Goal: Information Seeking & Learning: Learn about a topic

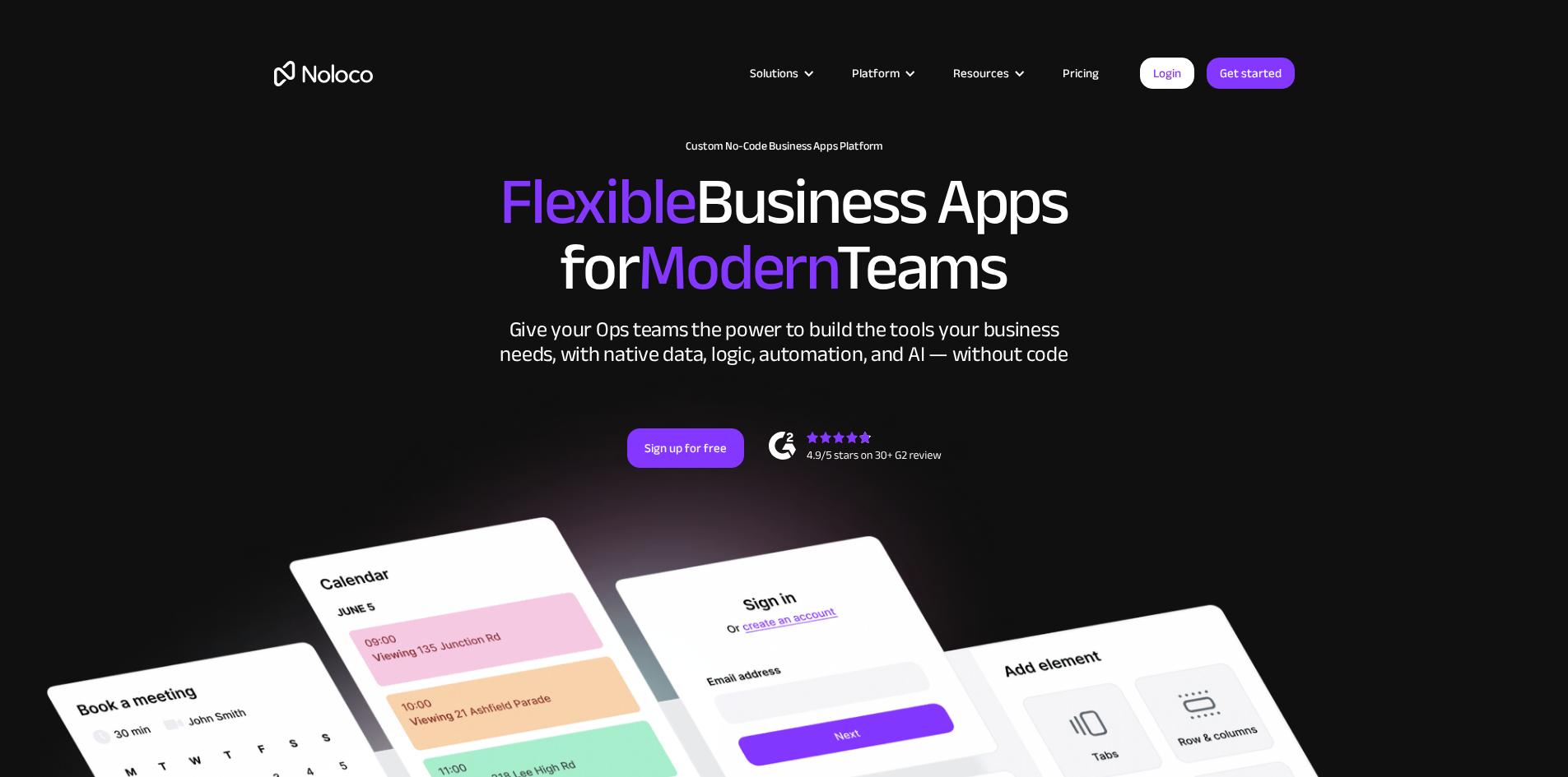
click at [1086, 70] on link "Pricing" at bounding box center [1080, 73] width 77 height 21
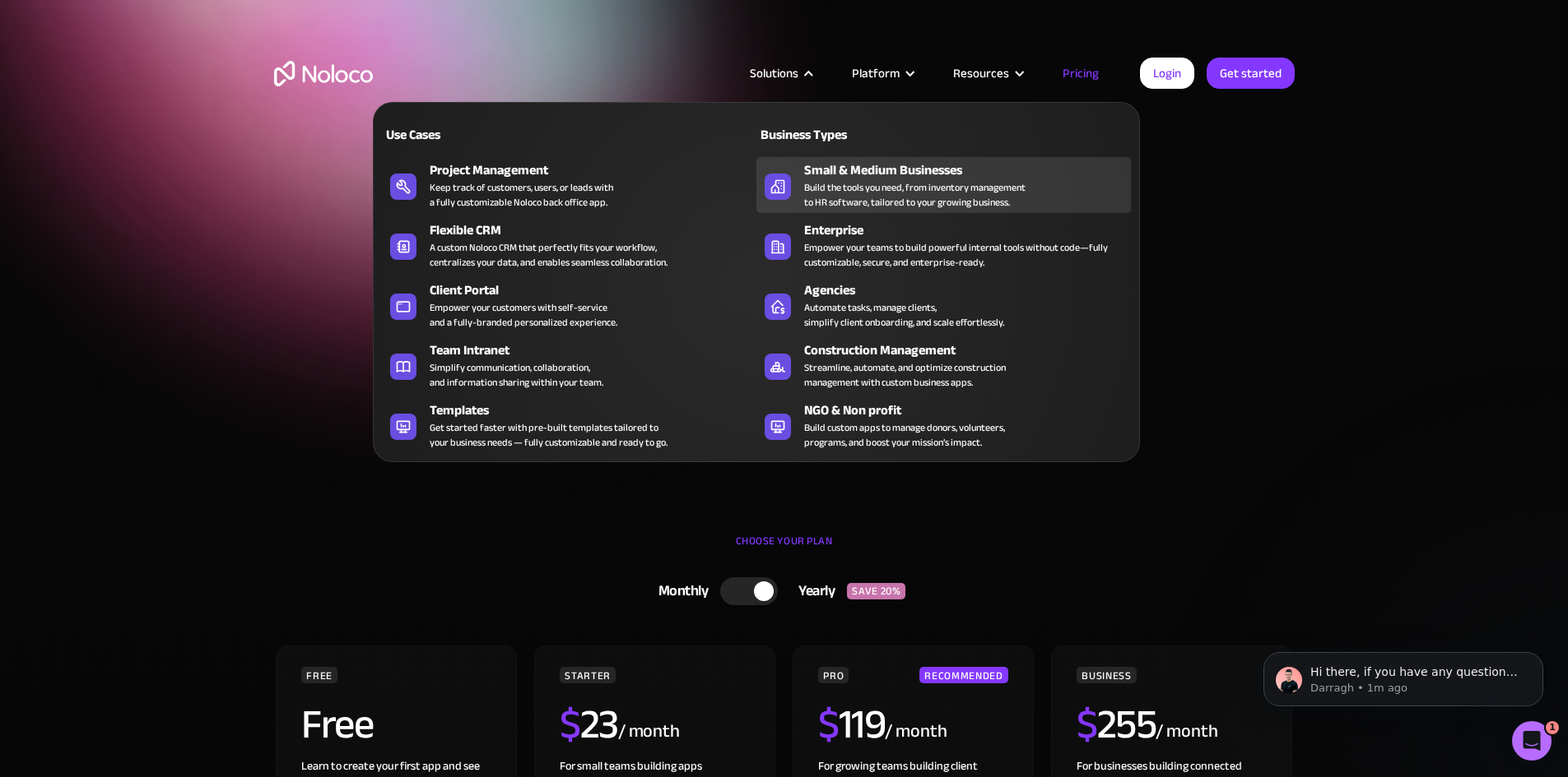
click at [913, 189] on div "Build the tools you need, from inventory management to HR software, tailored to…" at bounding box center [915, 195] width 222 height 30
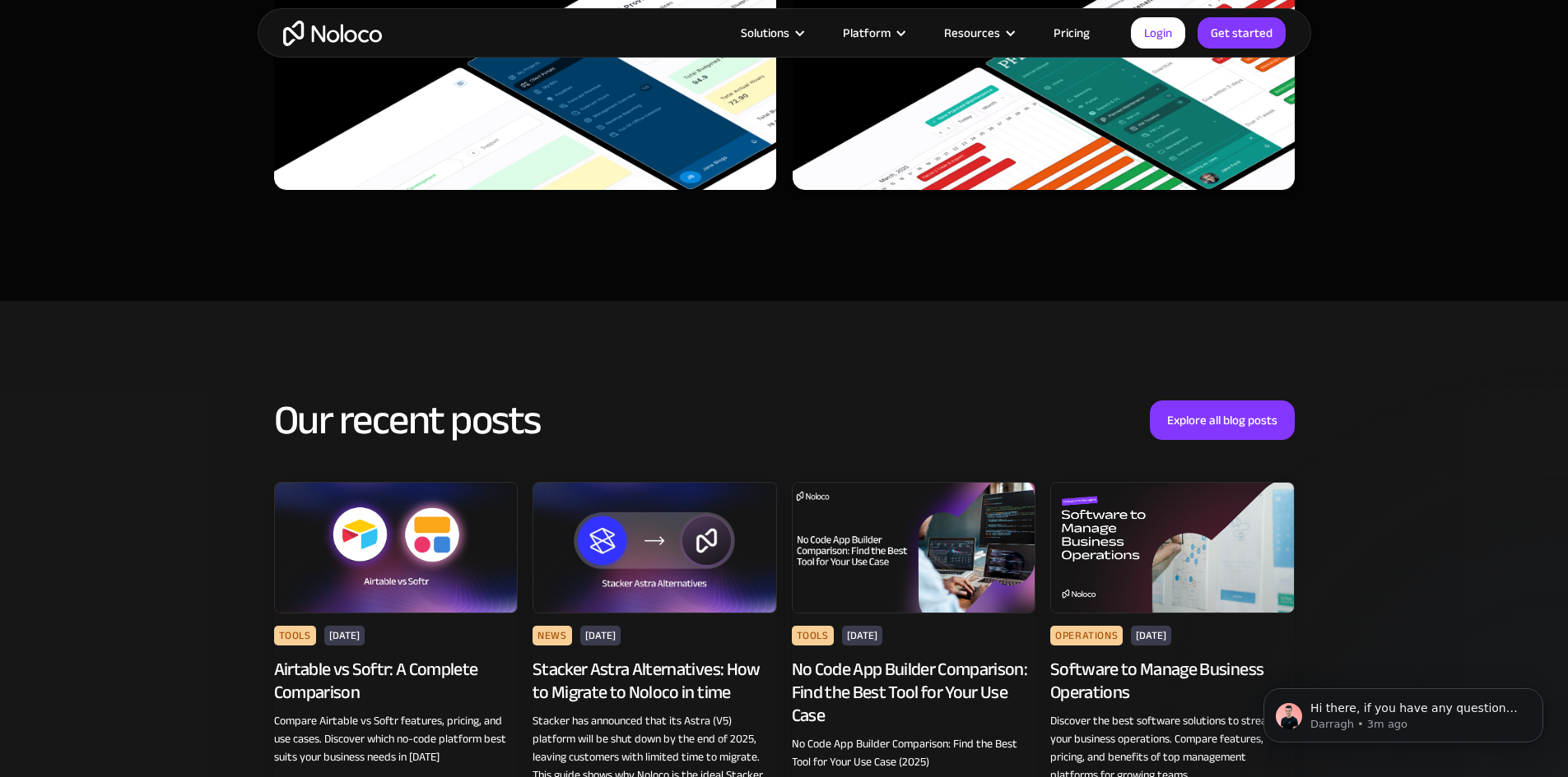
scroll to position [6506, 0]
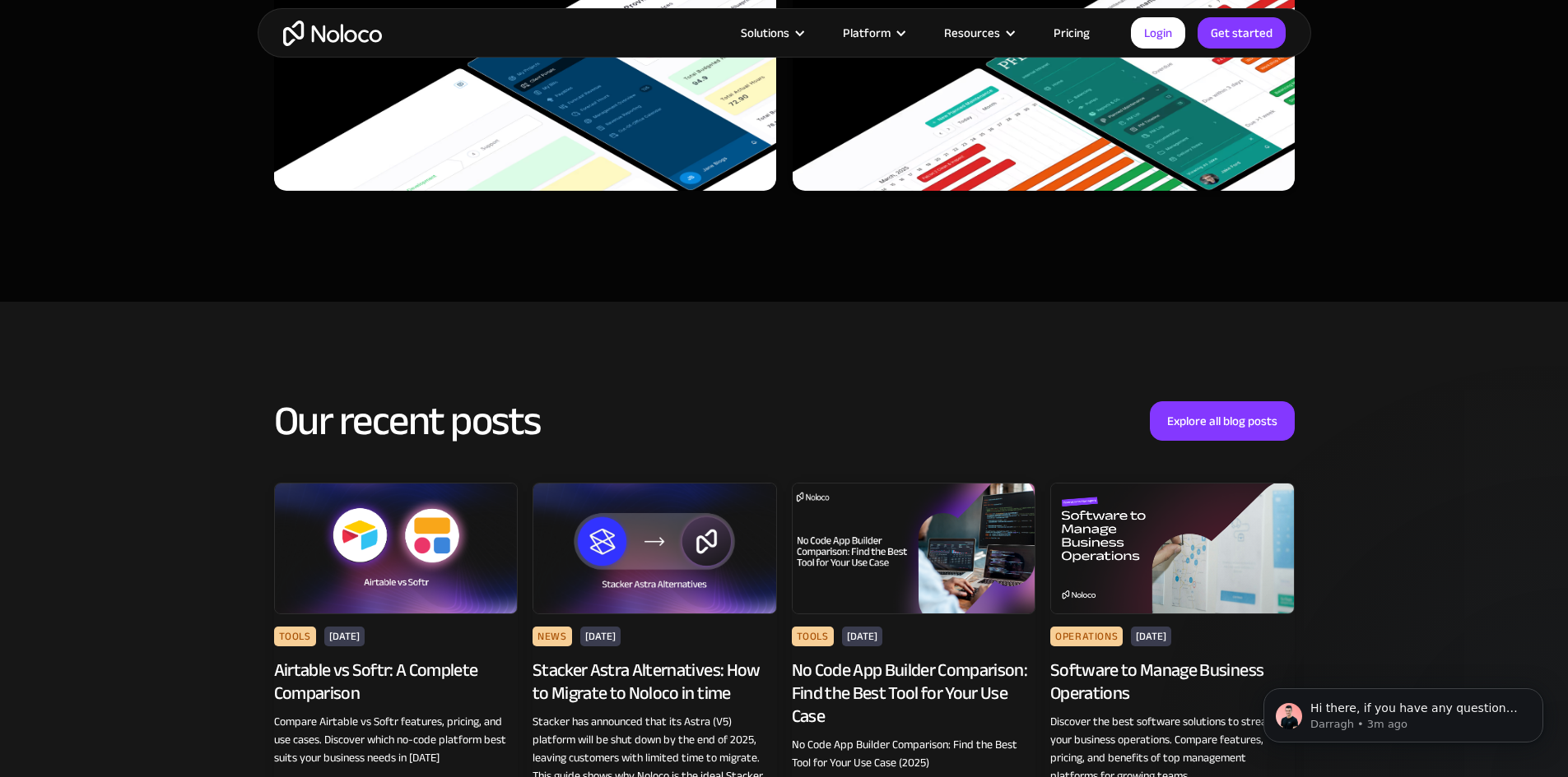
click at [936, 529] on img at bounding box center [913, 549] width 244 height 132
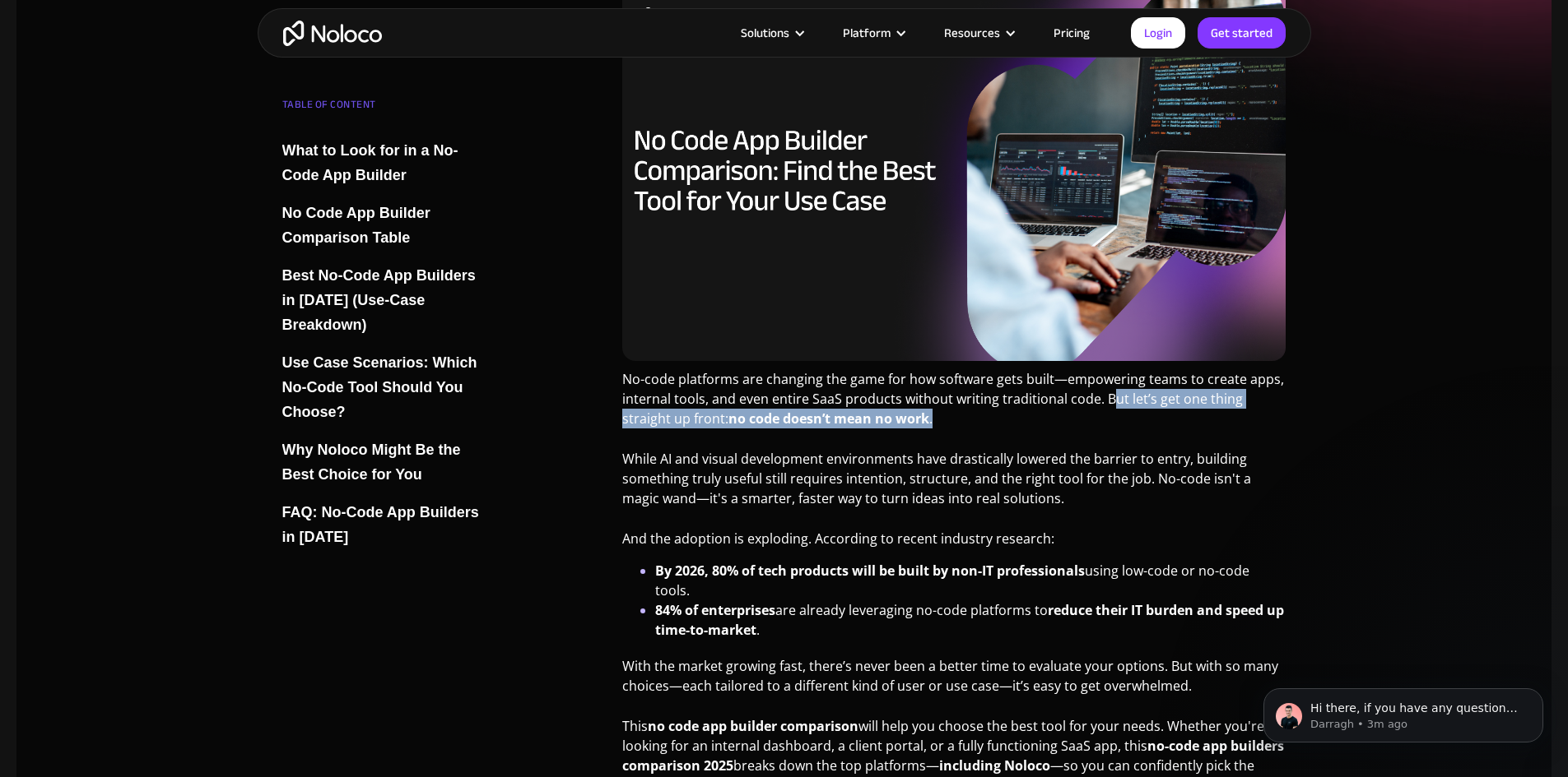
drag, startPoint x: 1105, startPoint y: 395, endPoint x: 1121, endPoint y: 423, distance: 32.2
click at [1121, 423] on p "No-code platforms are changing the game for how software gets built—empowering …" at bounding box center [954, 405] width 664 height 71
click at [671, 438] on p "No-code platforms are changing the game for how software gets built—empowering …" at bounding box center [954, 405] width 664 height 71
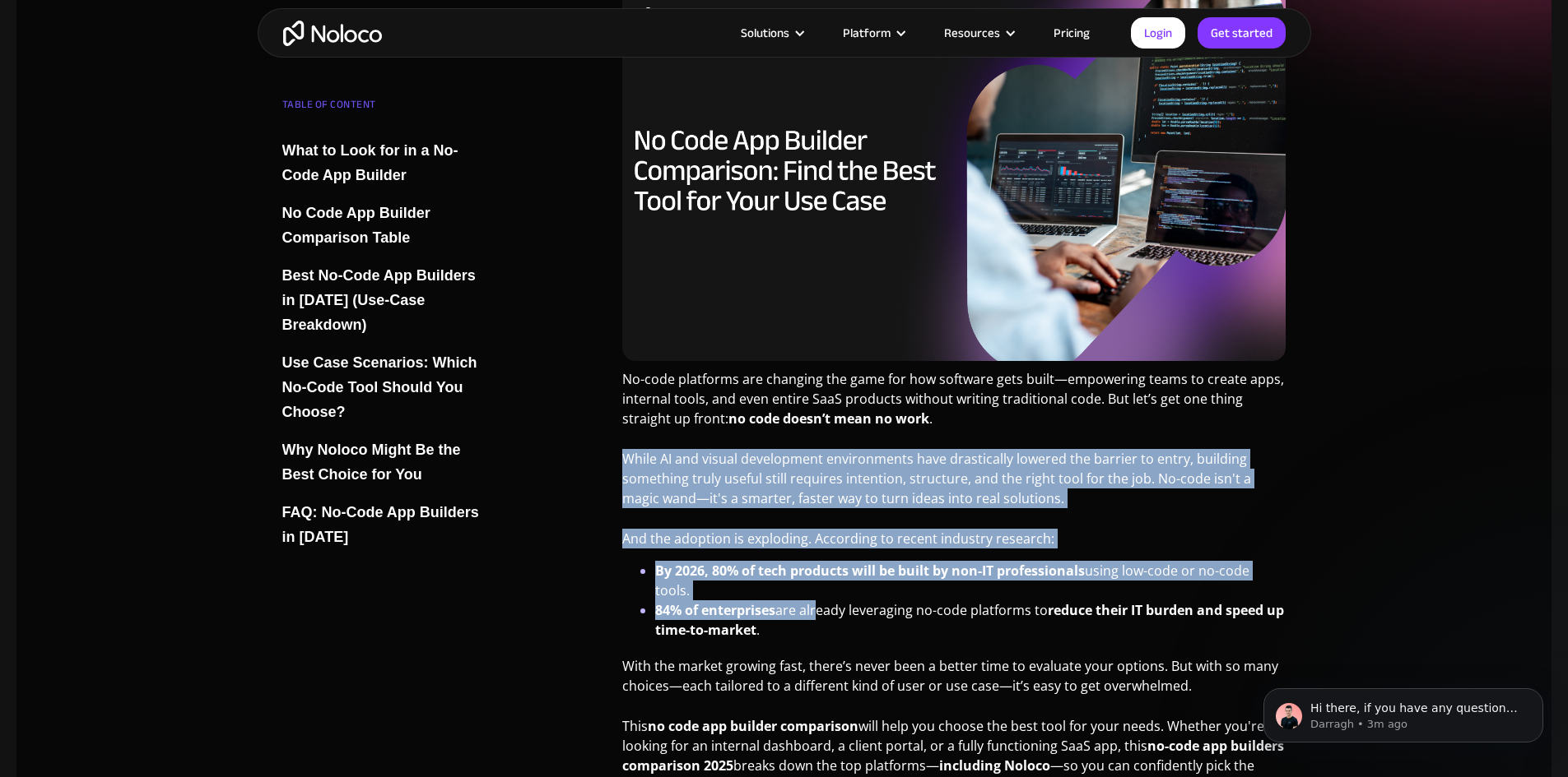
drag, startPoint x: 622, startPoint y: 455, endPoint x: 813, endPoint y: 609, distance: 245.4
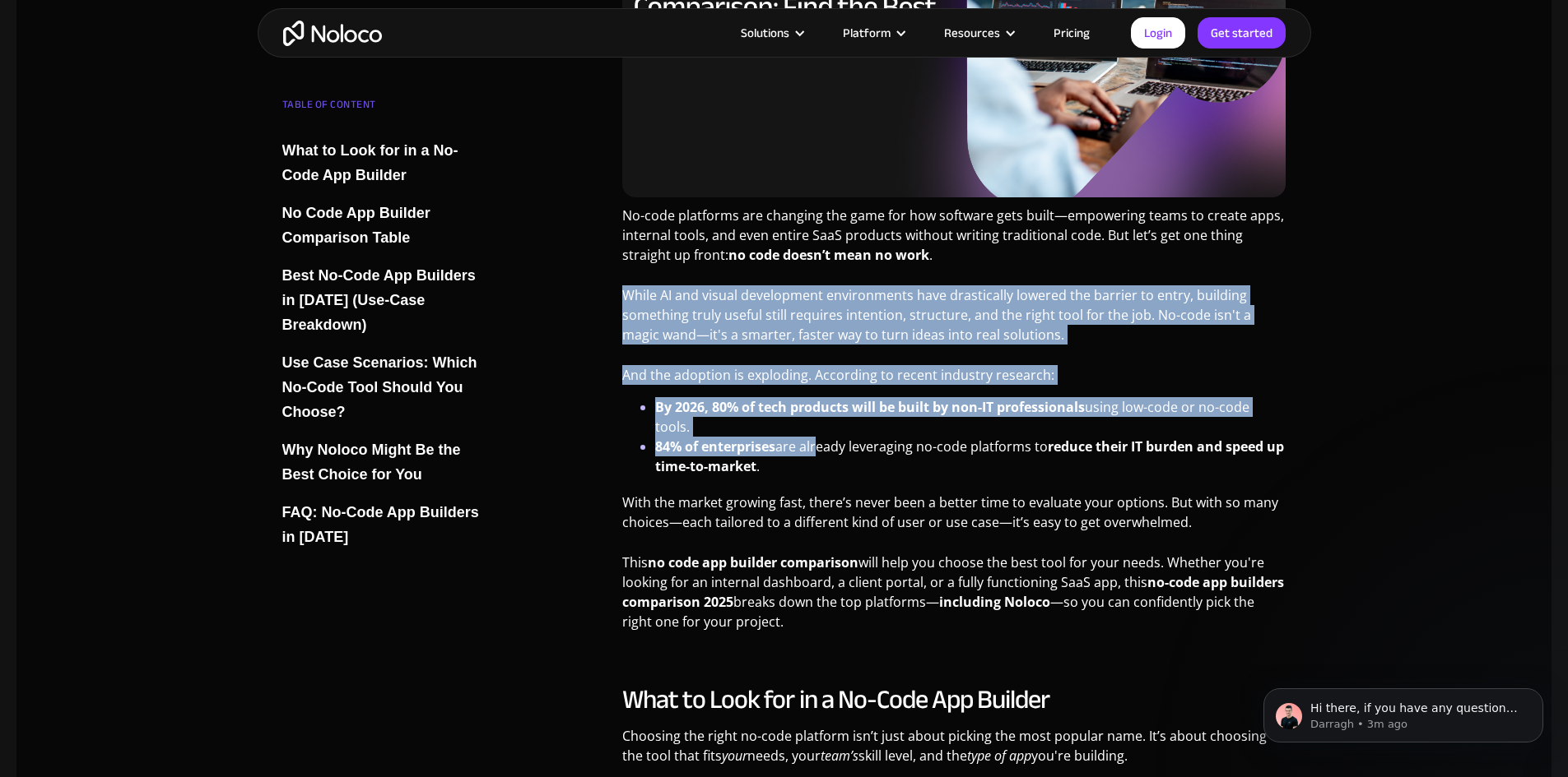
scroll to position [576, 0]
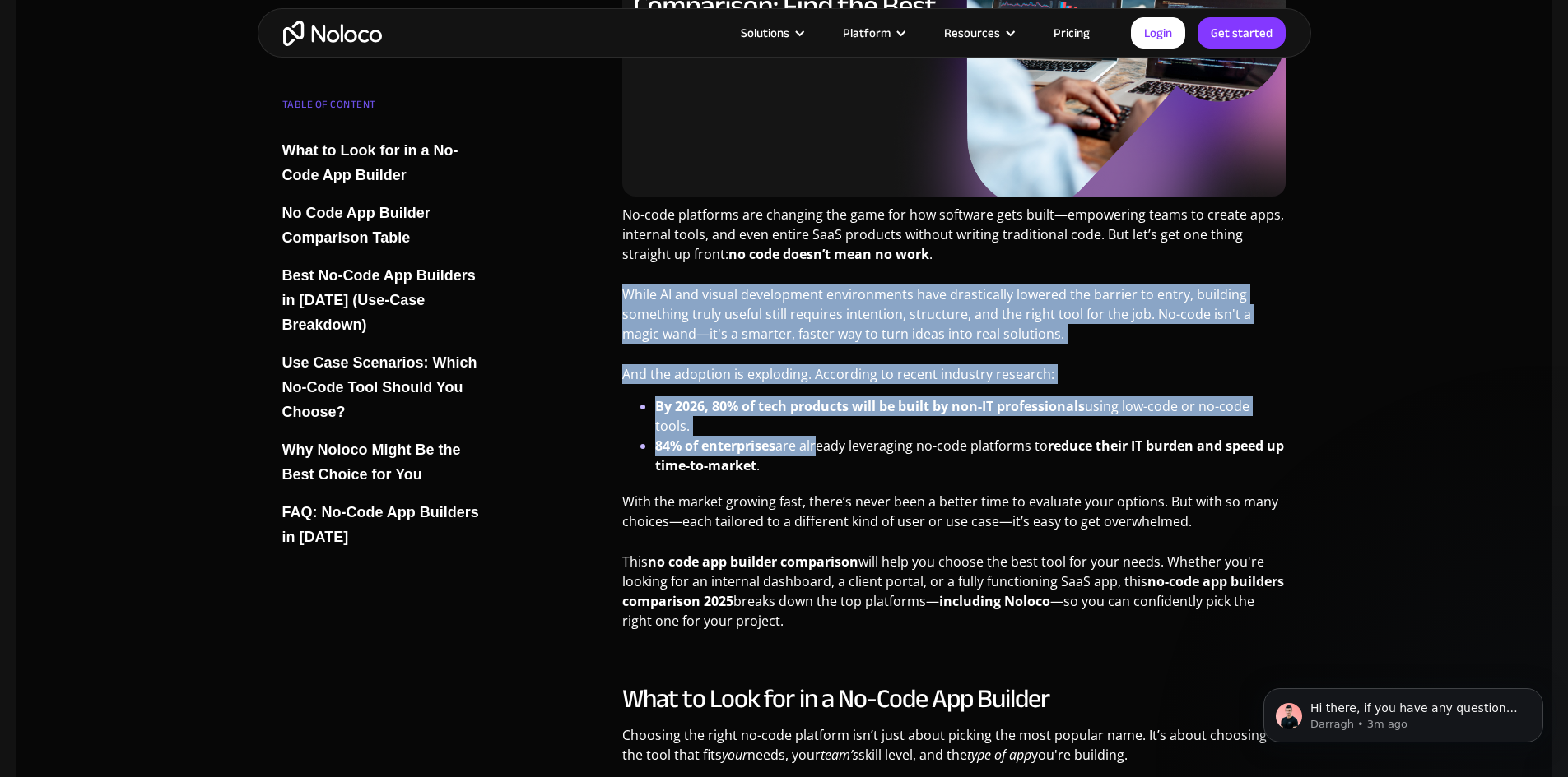
click at [757, 434] on li "By 2026, 80% of tech products will be built by non-IT professionals using low-c…" at bounding box center [970, 415] width 632 height 40
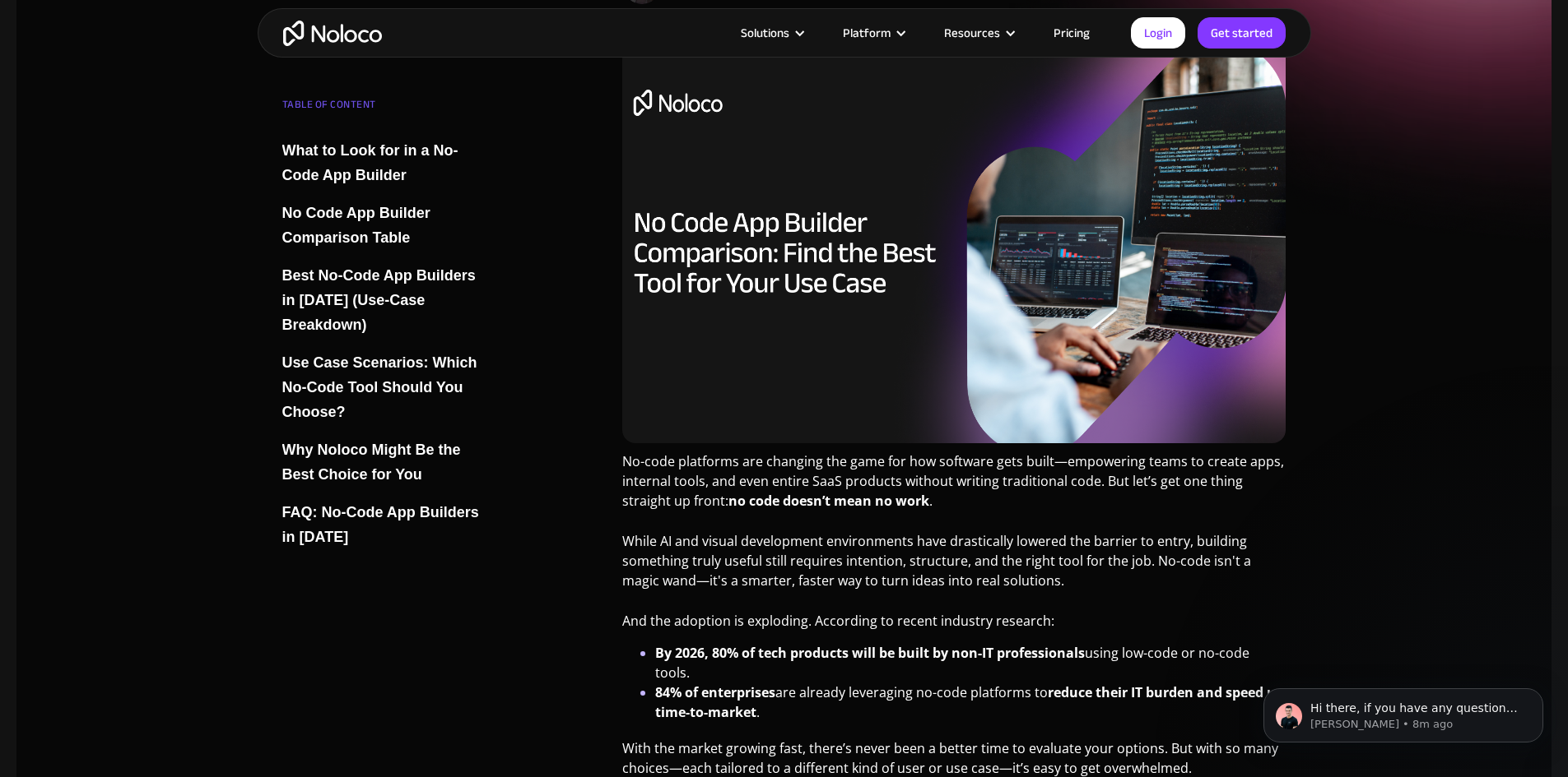
scroll to position [0, 0]
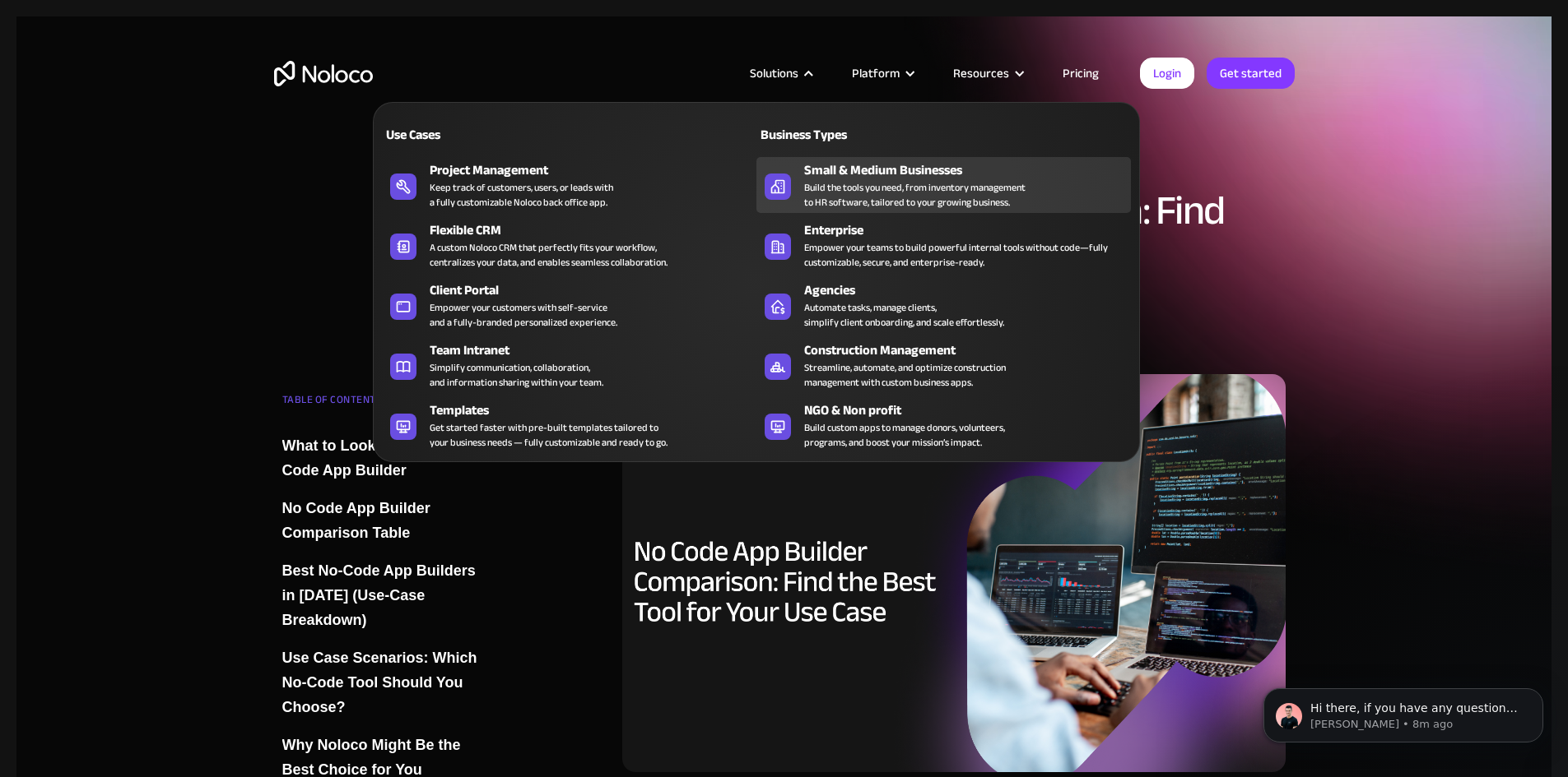
click at [917, 204] on div "Build the tools you need, from inventory management to HR software, tailored to…" at bounding box center [915, 195] width 222 height 30
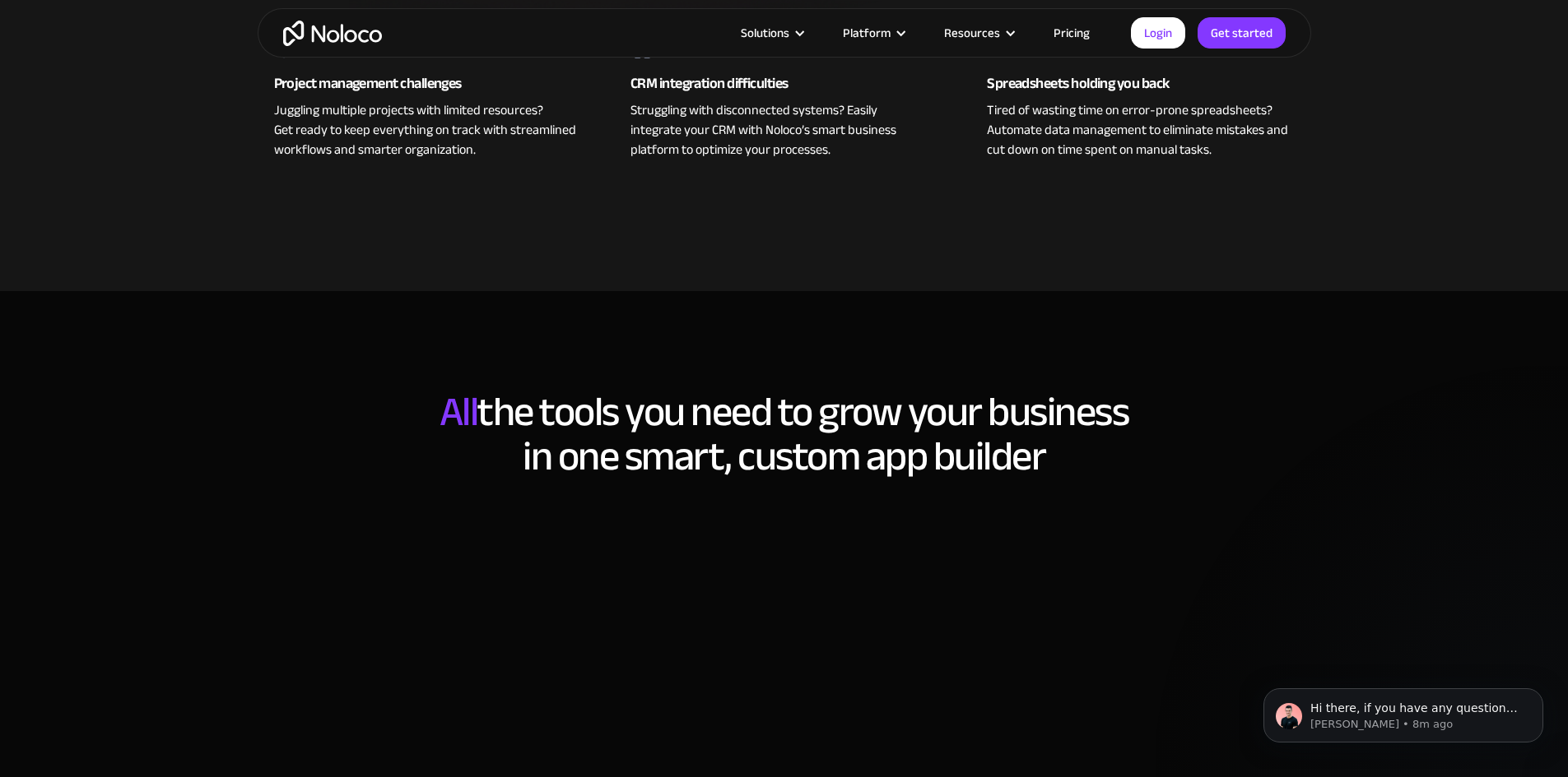
scroll to position [987, 0]
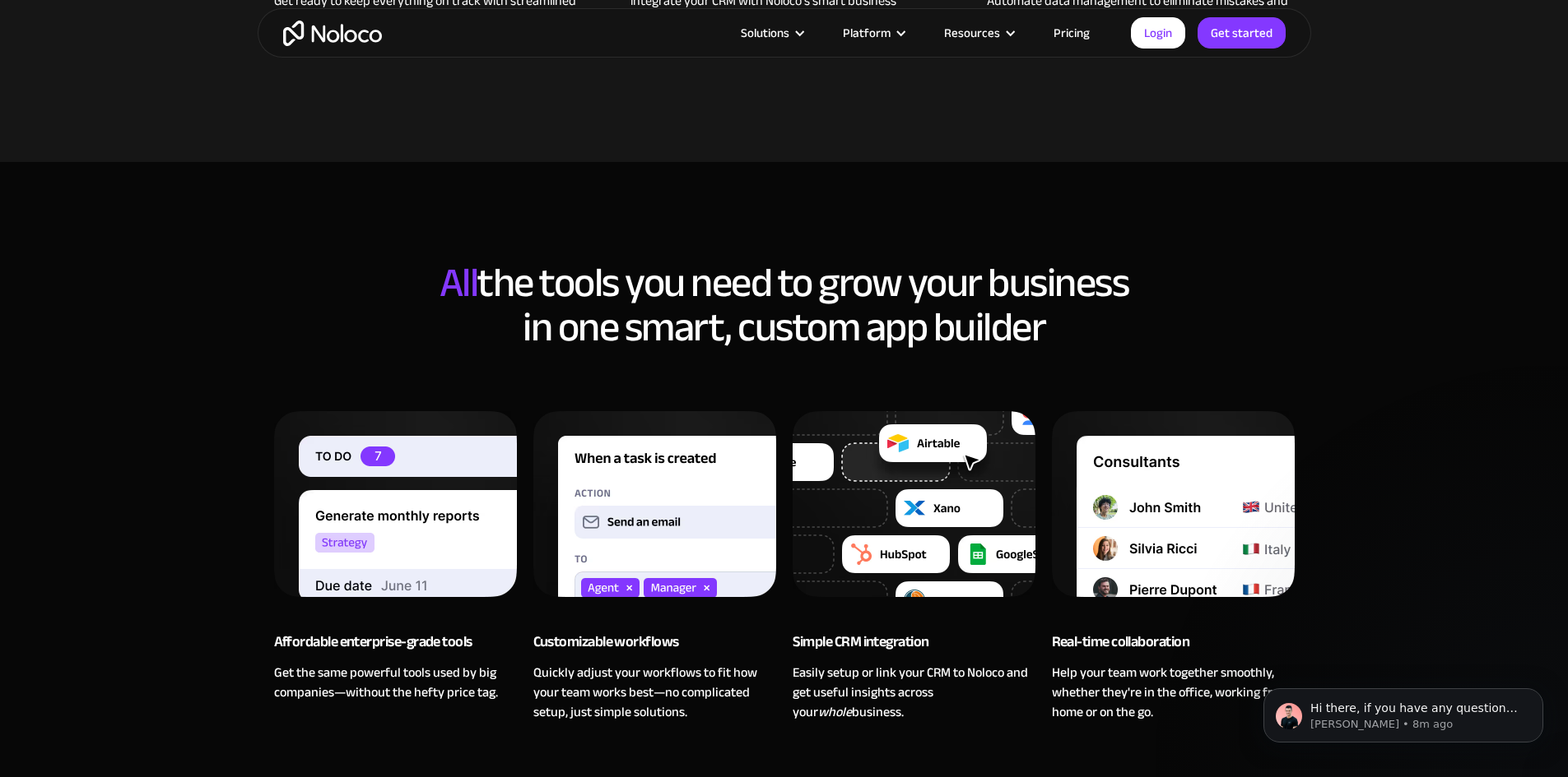
drag, startPoint x: 887, startPoint y: 704, endPoint x: 1239, endPoint y: 649, distance: 356.3
click at [1239, 649] on div "Real-time collaboration" at bounding box center [1174, 647] width 243 height 33
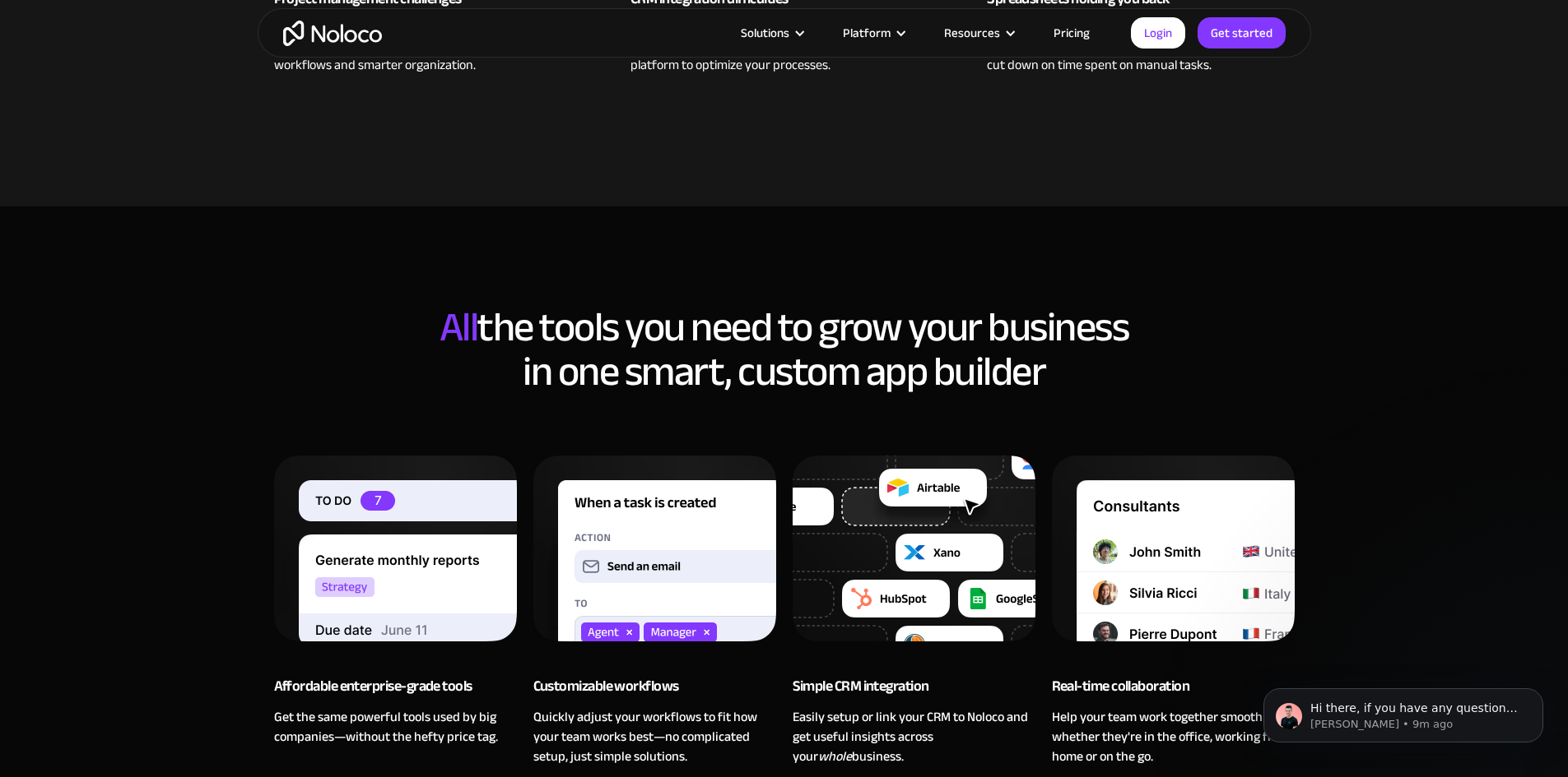
scroll to position [822, 0]
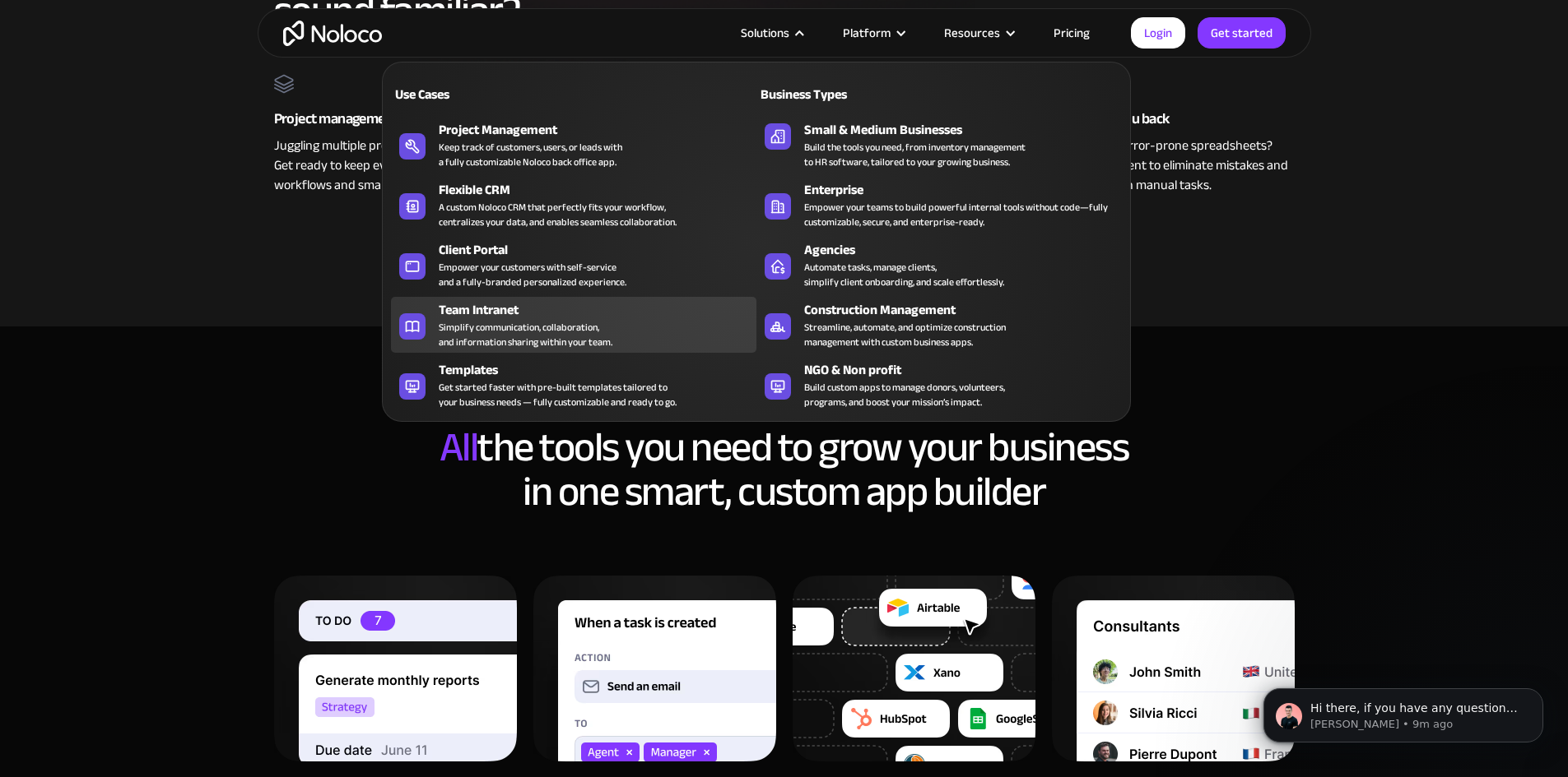
click at [570, 338] on div "Simplify communication, collaboration, and information sharing within your team." at bounding box center [526, 335] width 174 height 30
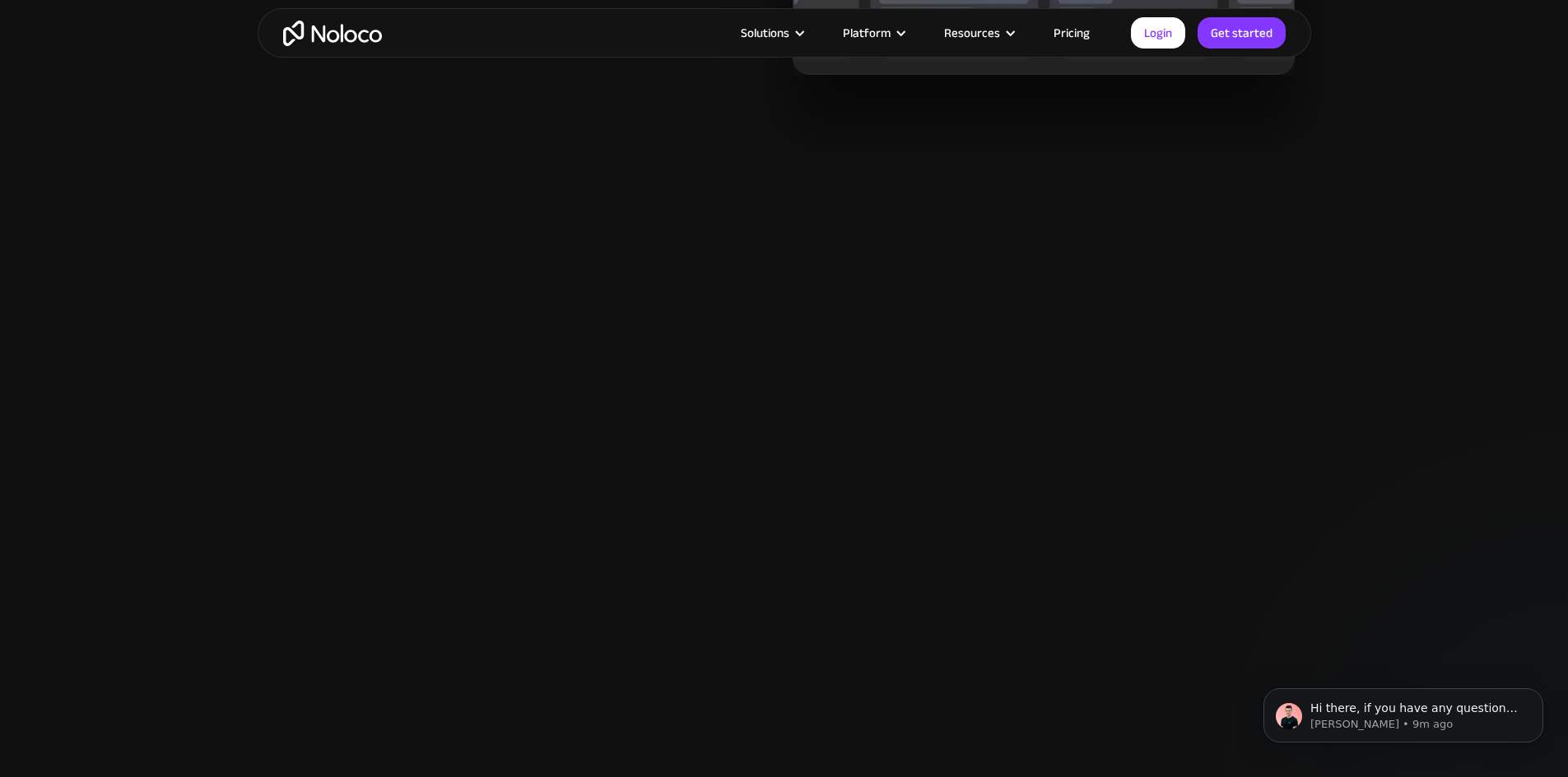
scroll to position [1728, 0]
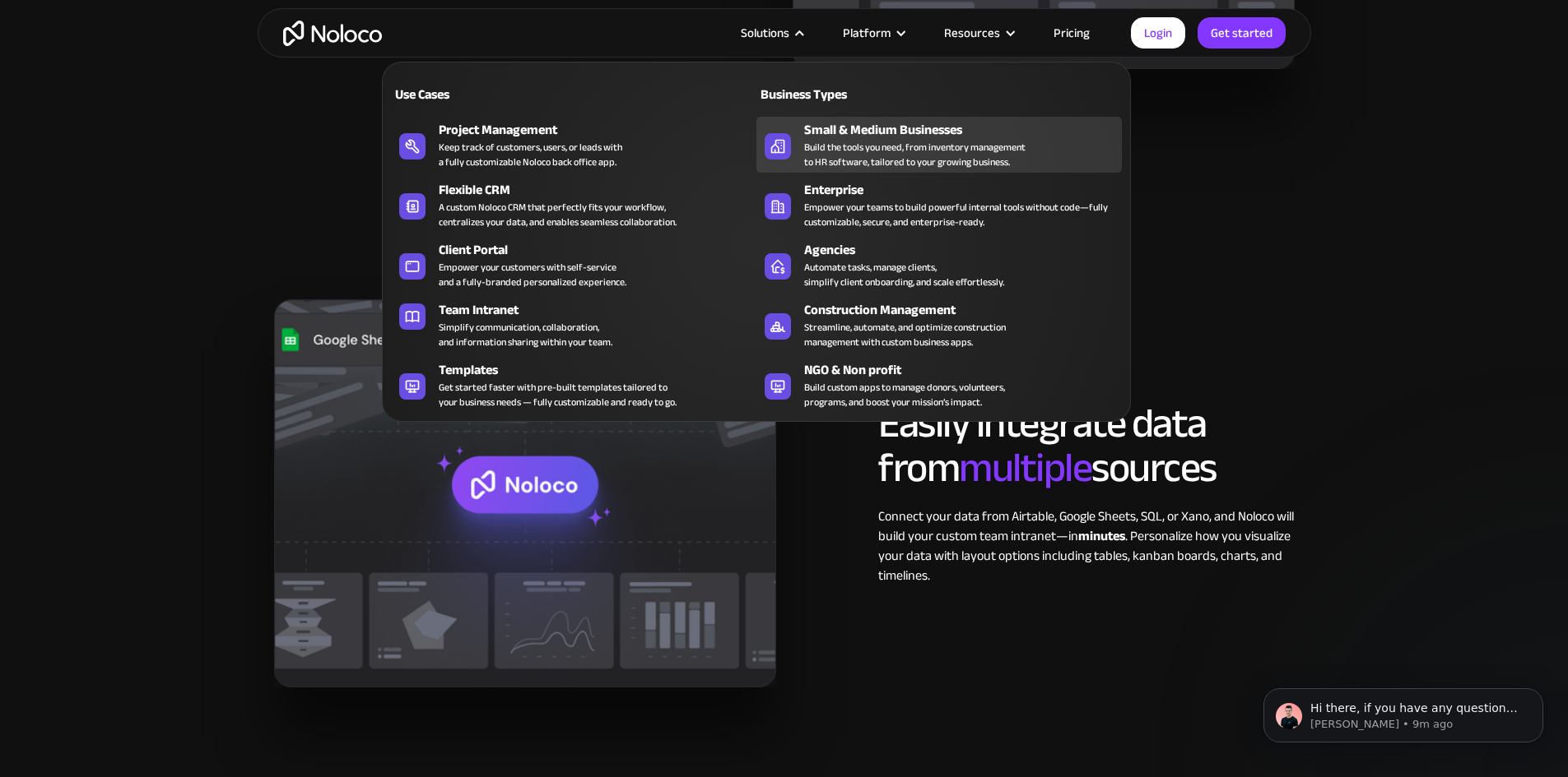
click at [930, 160] on div "Build the tools you need, from inventory management to HR software, tailored to…" at bounding box center [915, 154] width 222 height 30
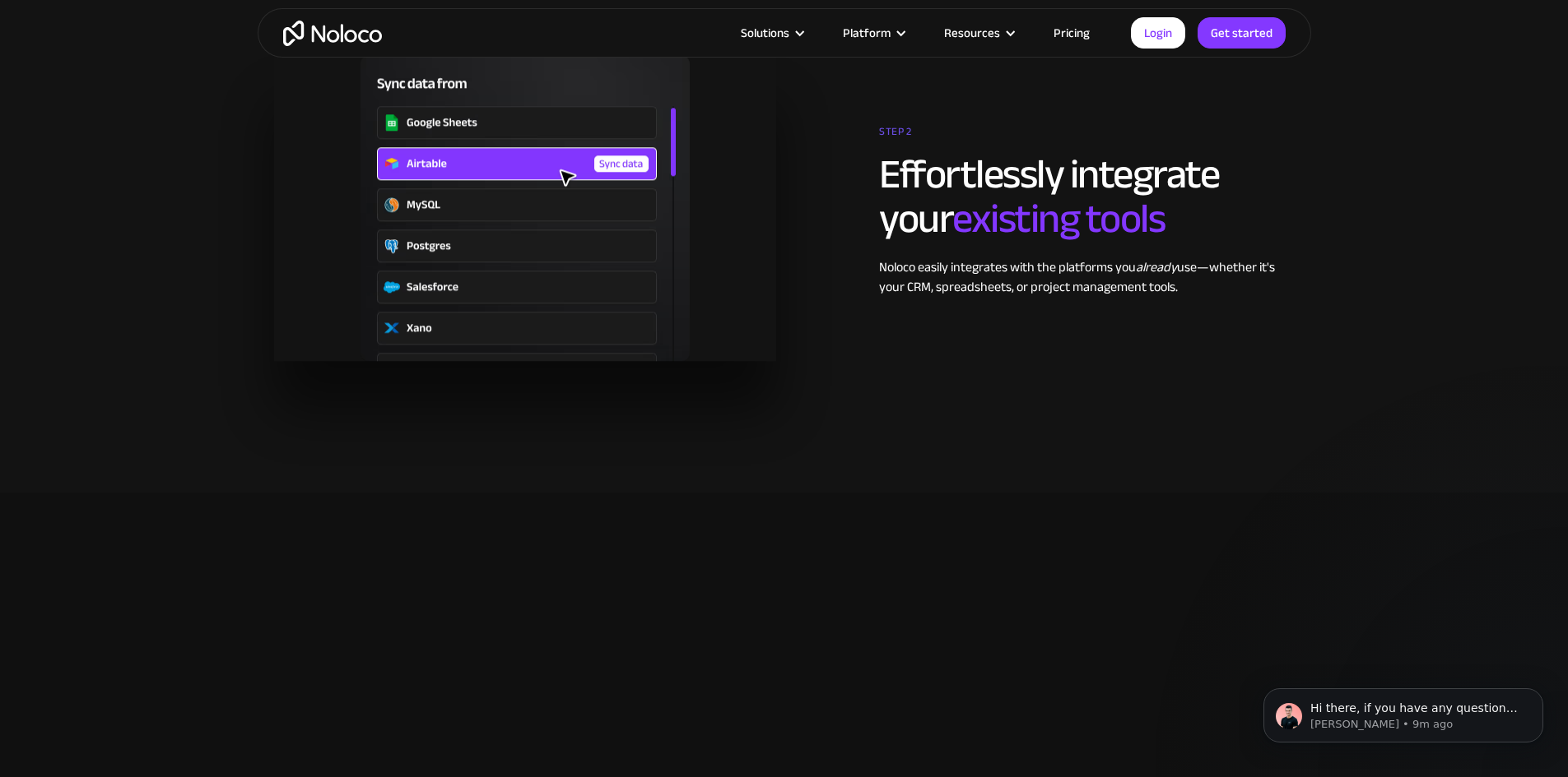
scroll to position [2715, 0]
